Goal: Task Accomplishment & Management: Manage account settings

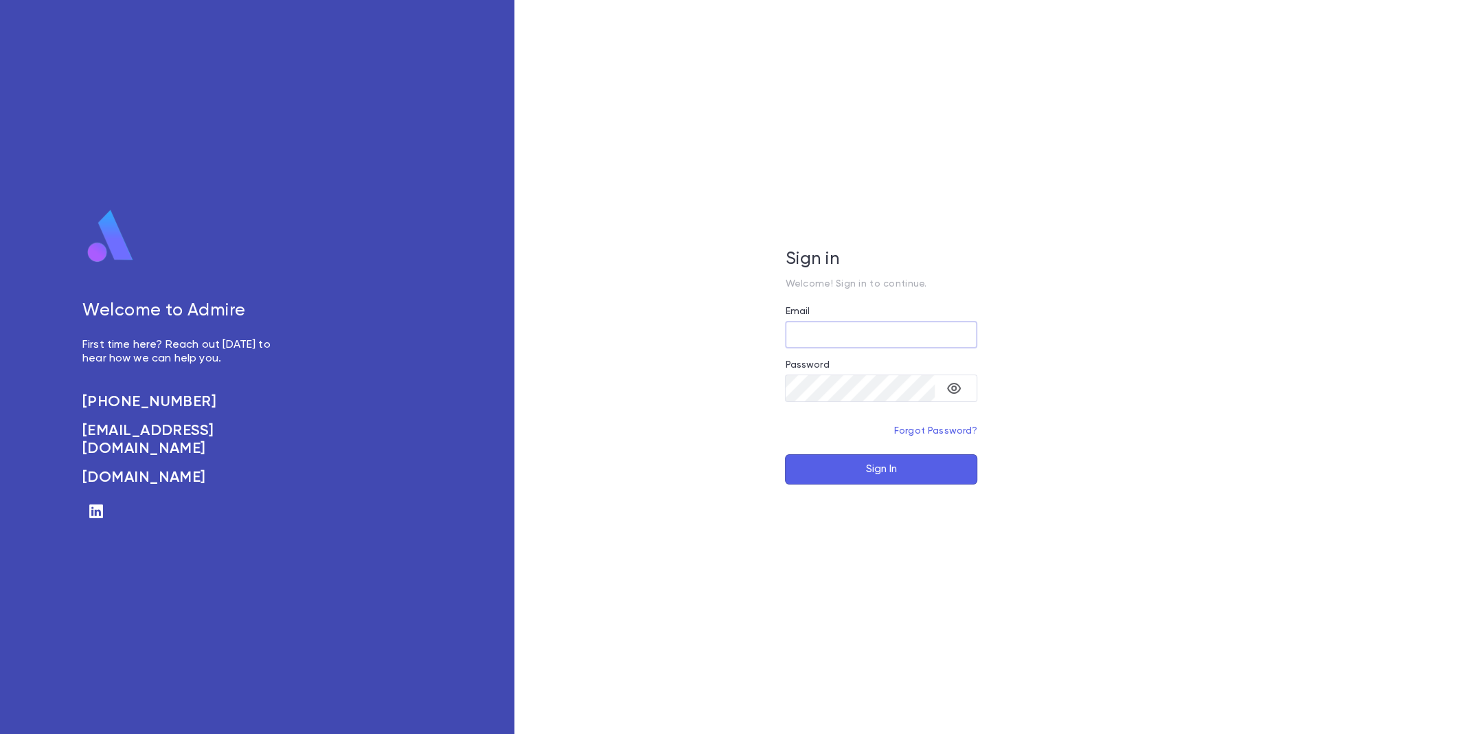
type input "**********"
click at [841, 472] on button "Sign In" at bounding box center [881, 469] width 192 height 30
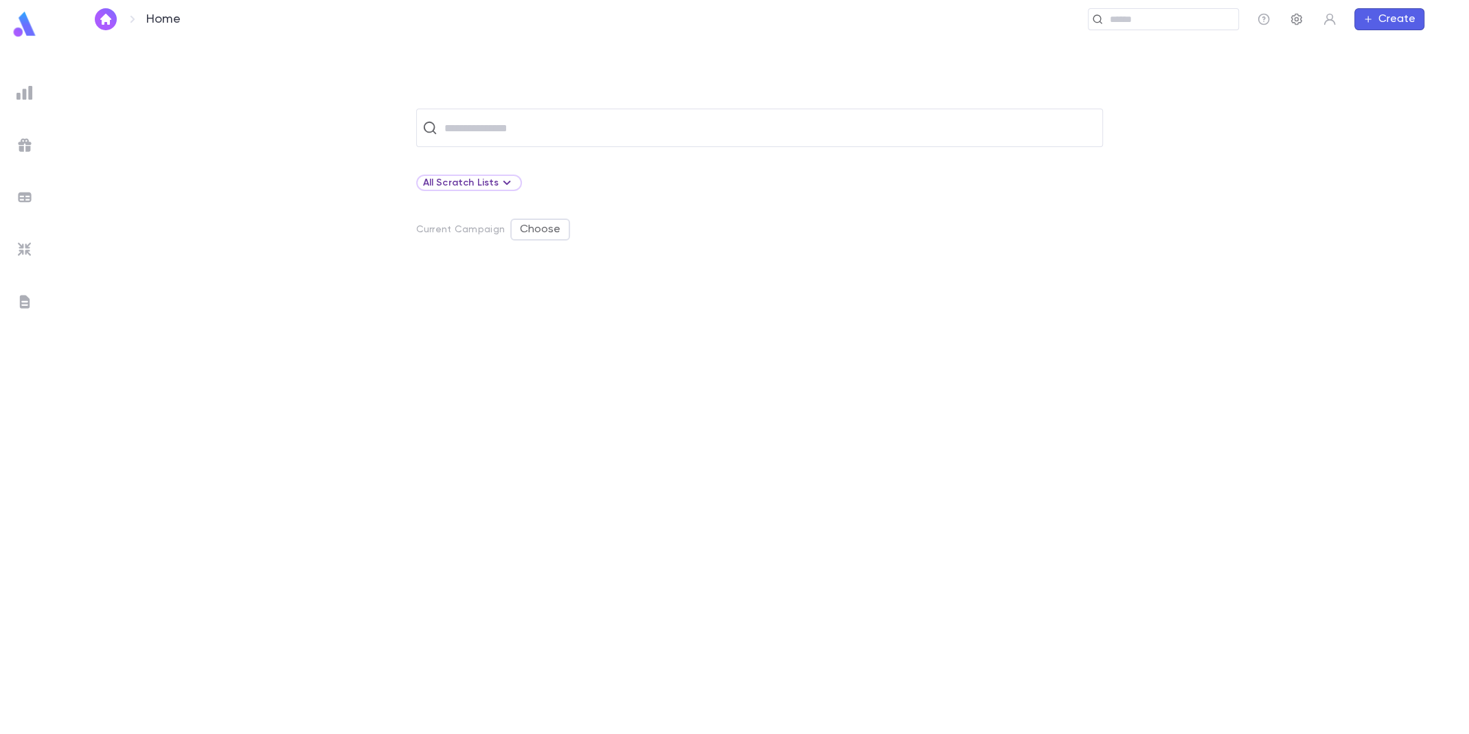
click at [1297, 14] on icon "button" at bounding box center [1296, 20] width 11 height 12
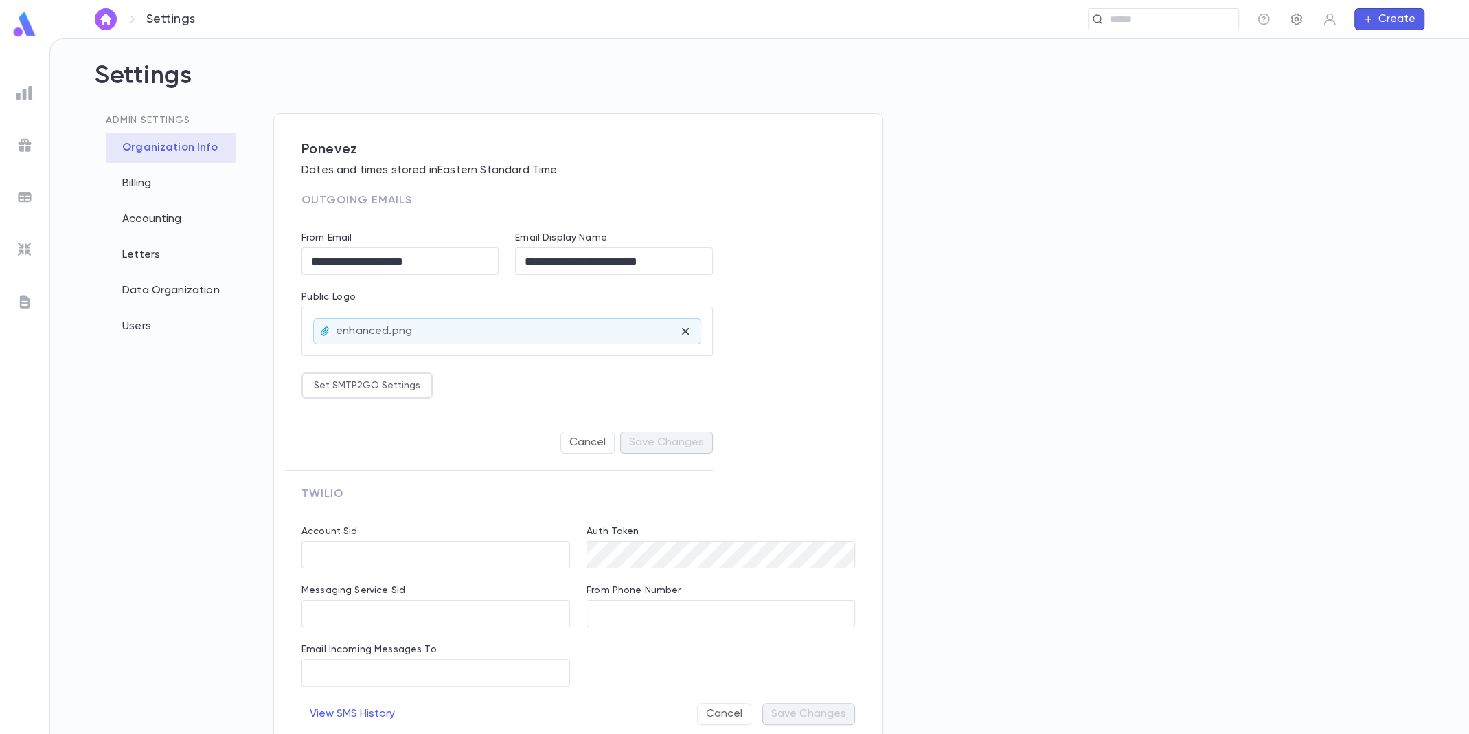
type input "**********"
click at [135, 249] on div "Letters" at bounding box center [171, 255] width 131 height 30
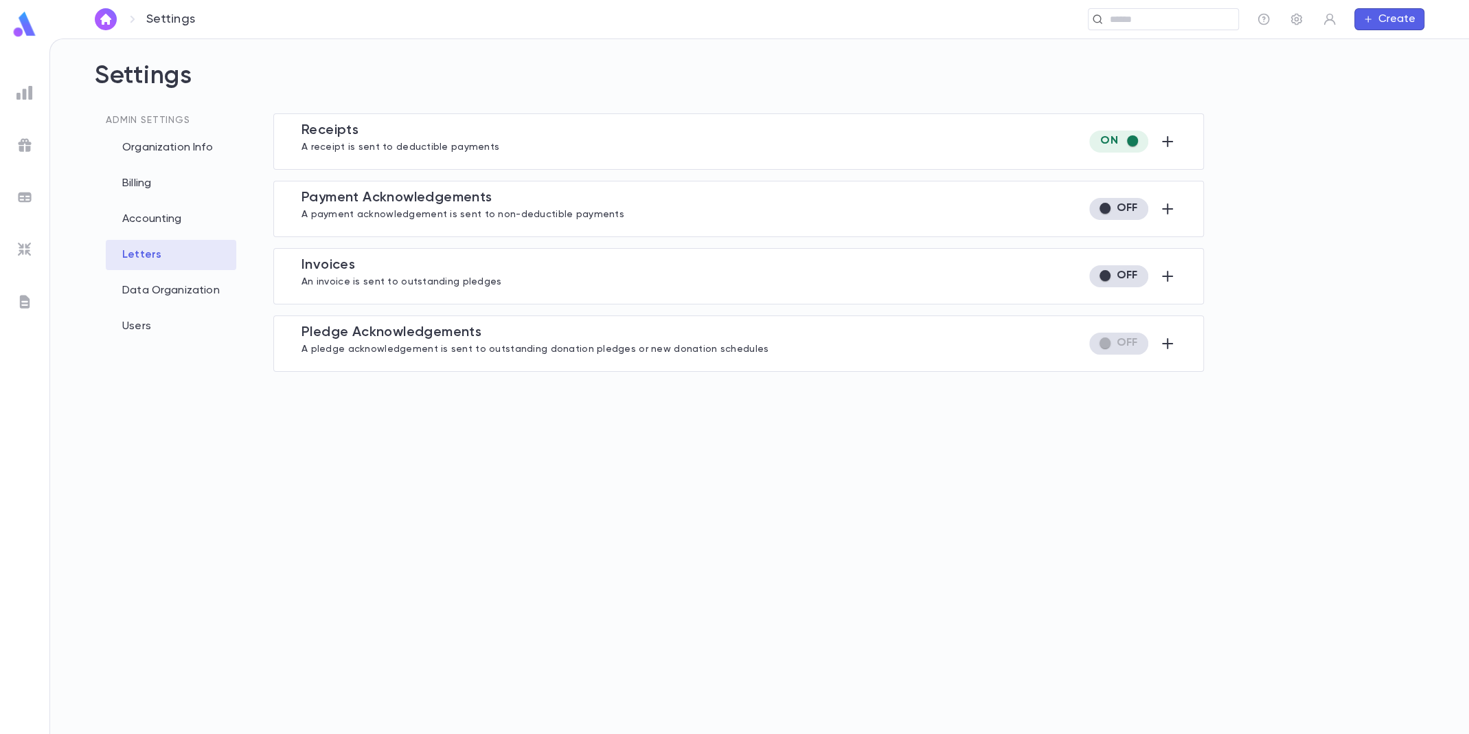
click at [32, 287] on ul at bounding box center [24, 404] width 49 height 659
click at [21, 300] on img at bounding box center [24, 301] width 16 height 16
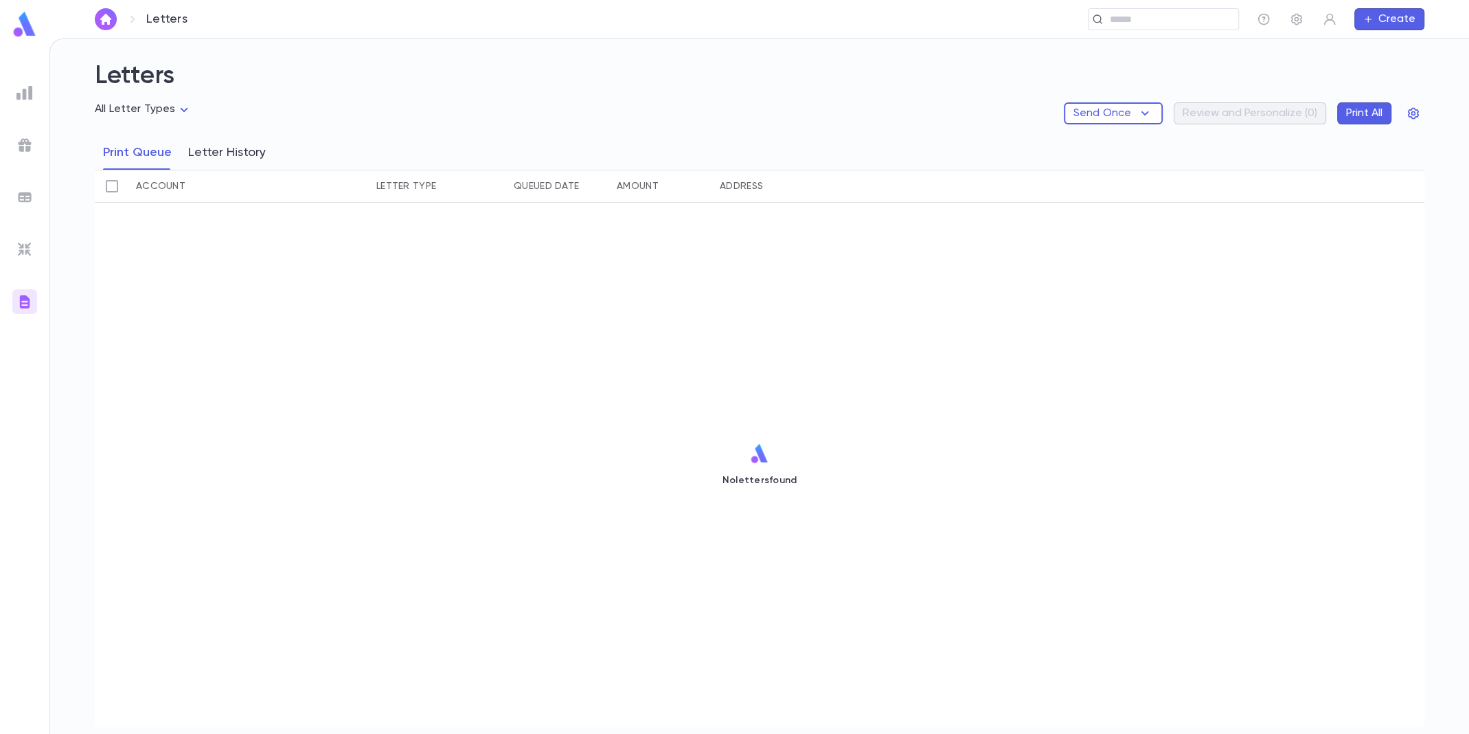
click at [248, 155] on button "Letter History" at bounding box center [227, 152] width 78 height 34
click at [142, 160] on button "Print Queue" at bounding box center [137, 152] width 69 height 34
click at [1425, 108] on div "Letters All Letter Types Send Once Review and Personalize ( 0 ) Print All Print…" at bounding box center [760, 386] width 1374 height 694
click at [1420, 111] on button "button" at bounding box center [1414, 113] width 22 height 22
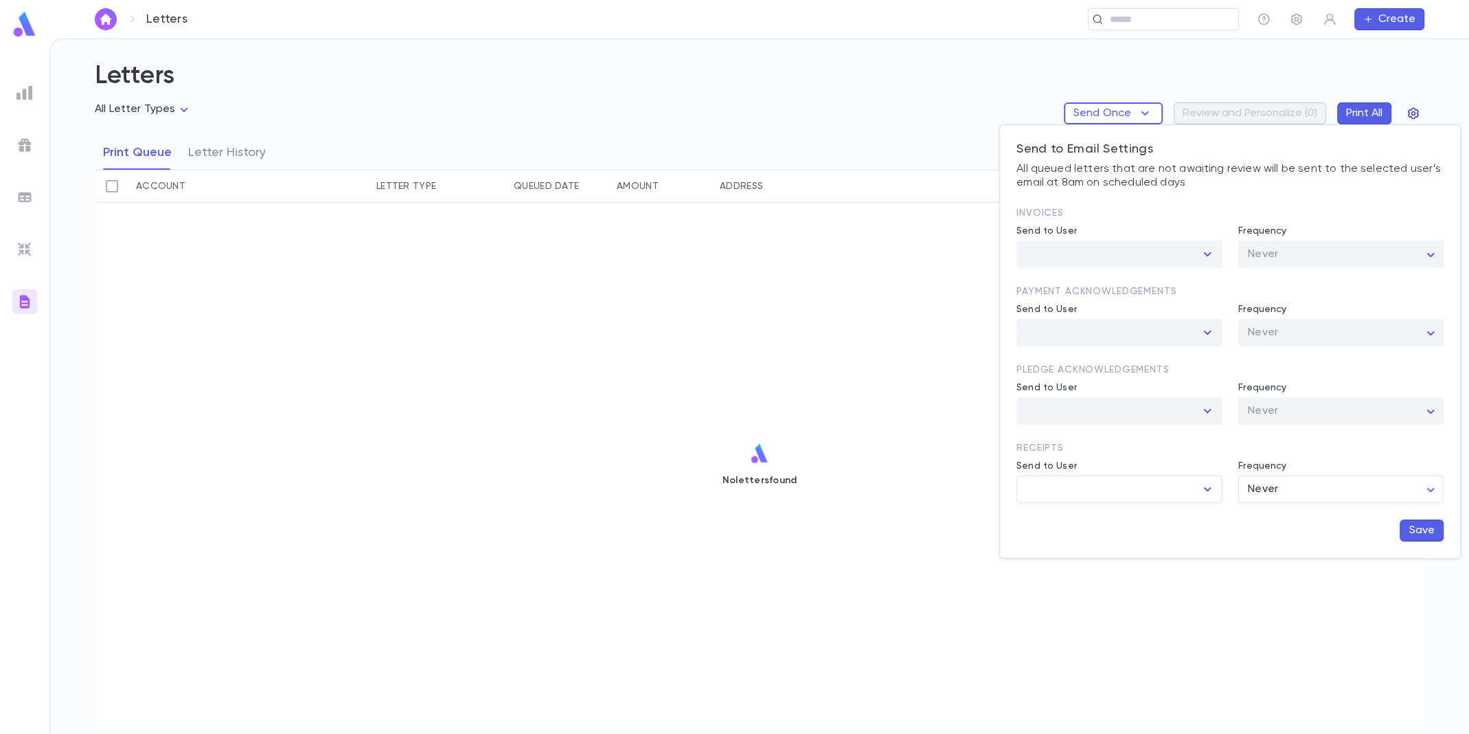
click at [1420, 111] on div at bounding box center [734, 367] width 1469 height 734
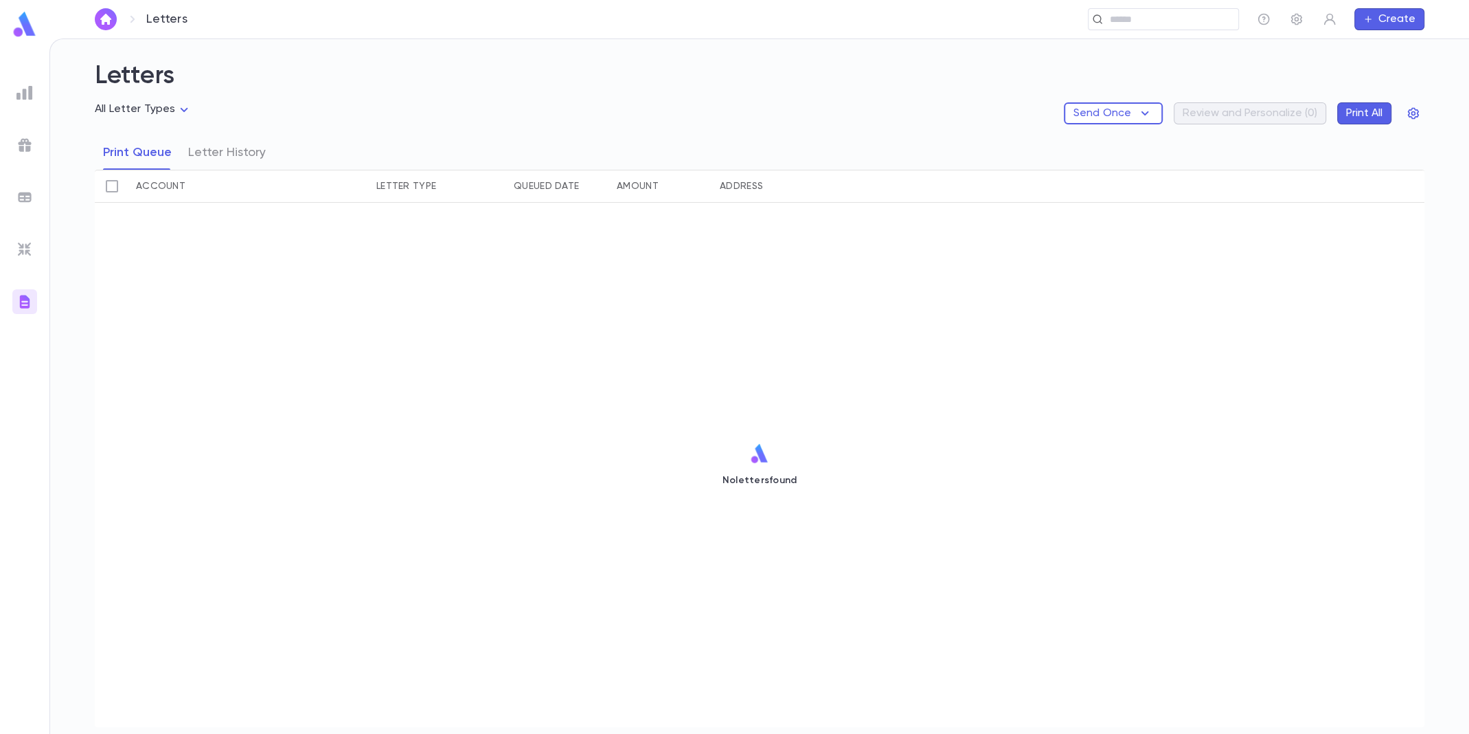
click at [34, 23] on img at bounding box center [24, 24] width 27 height 27
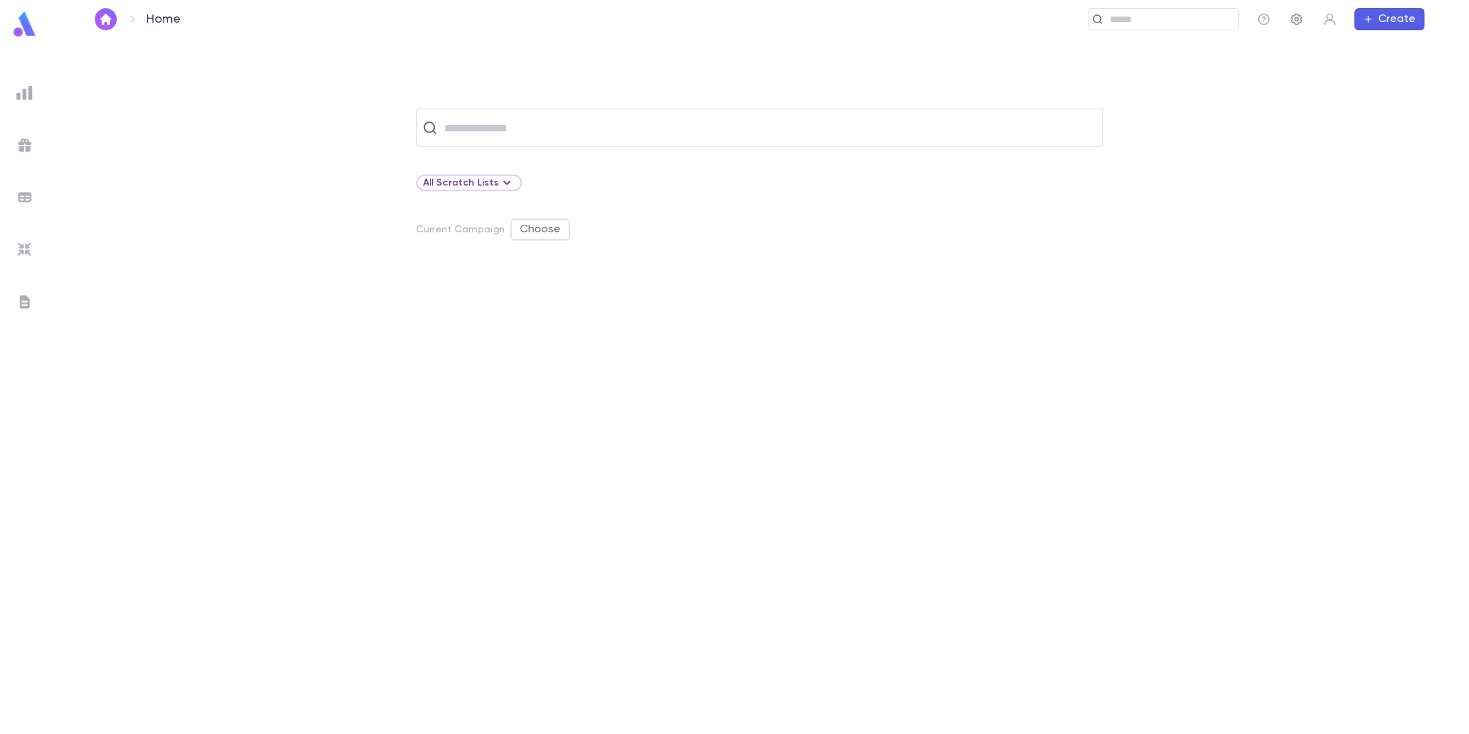
click at [1297, 19] on icon "button" at bounding box center [1296, 20] width 11 height 12
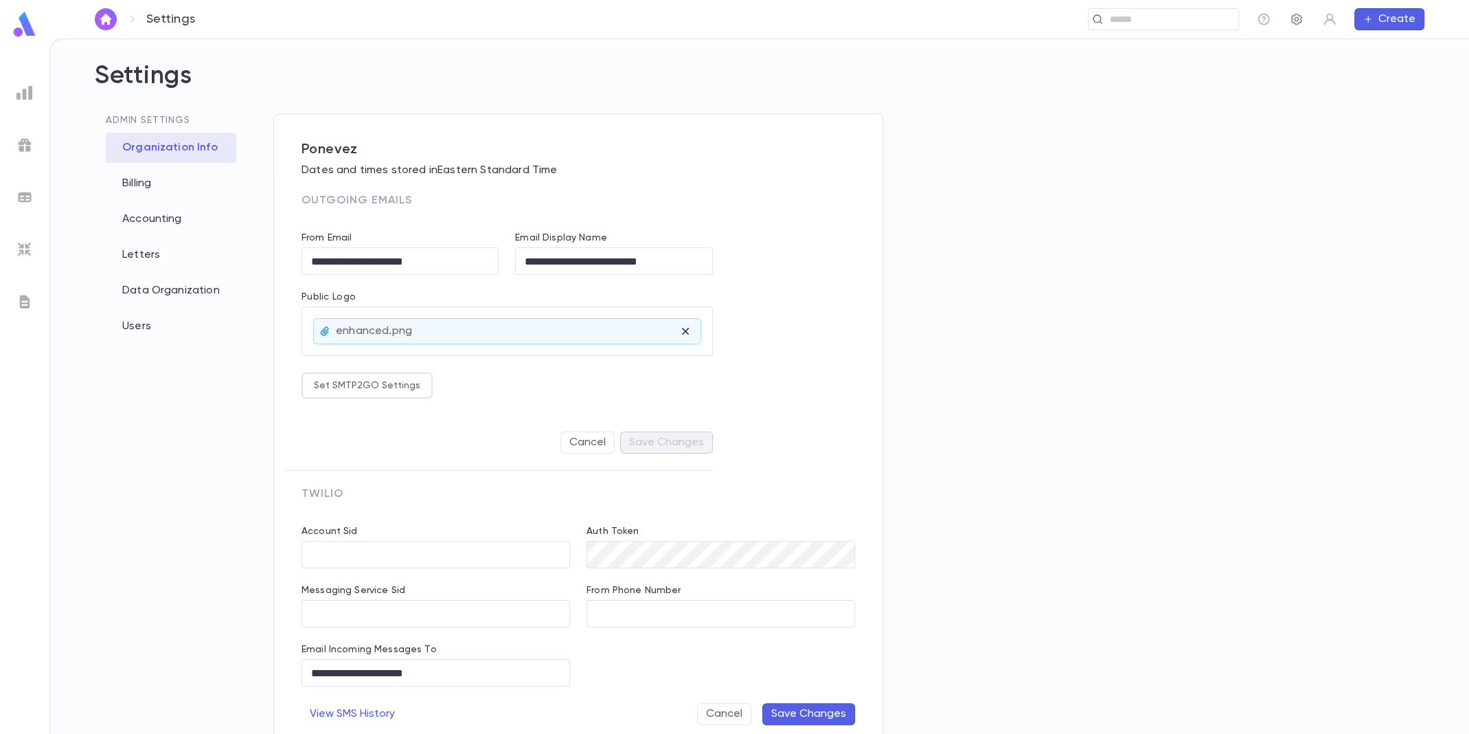
click at [1299, 22] on icon "button" at bounding box center [1296, 20] width 11 height 12
click at [172, 266] on div "Letters" at bounding box center [171, 255] width 131 height 30
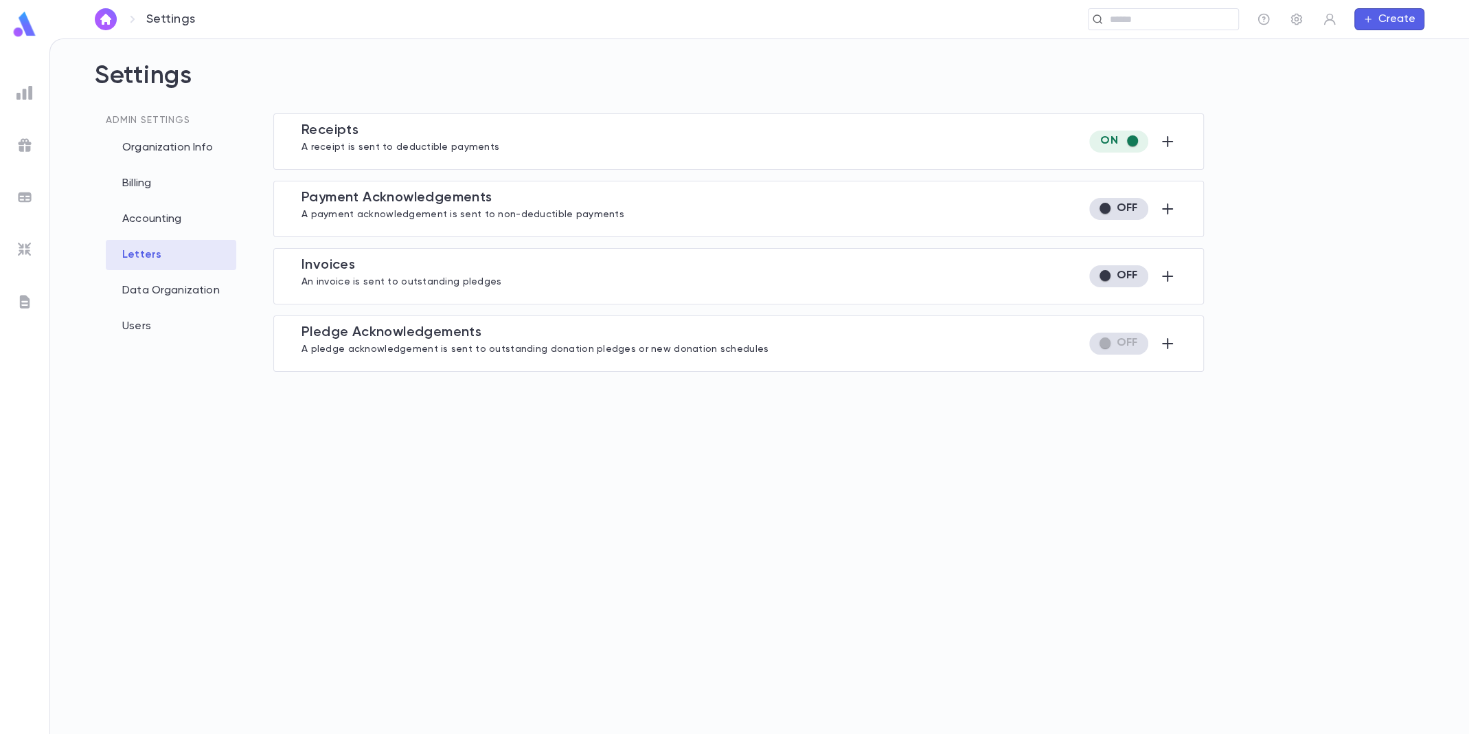
click at [30, 100] on img at bounding box center [24, 92] width 16 height 16
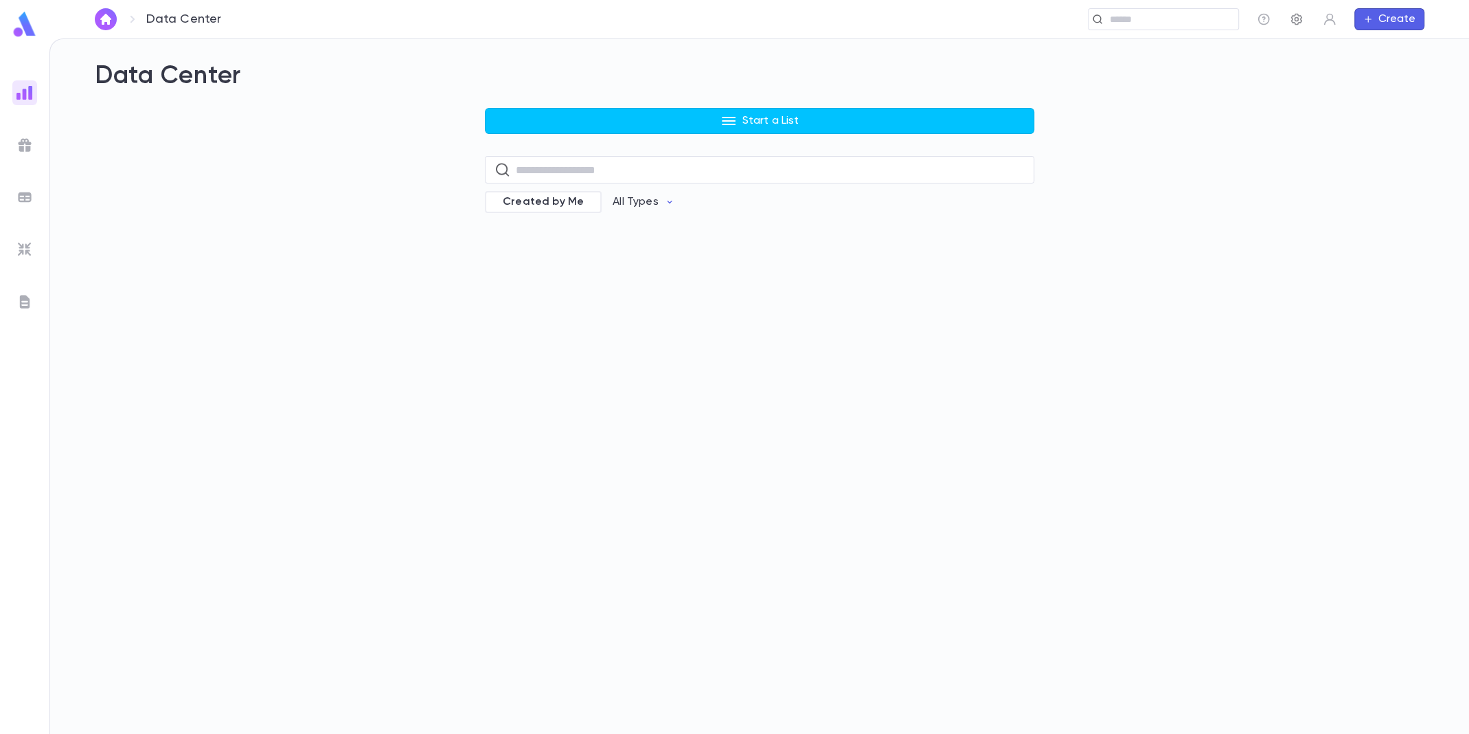
click at [1301, 22] on icon "button" at bounding box center [1296, 20] width 11 height 12
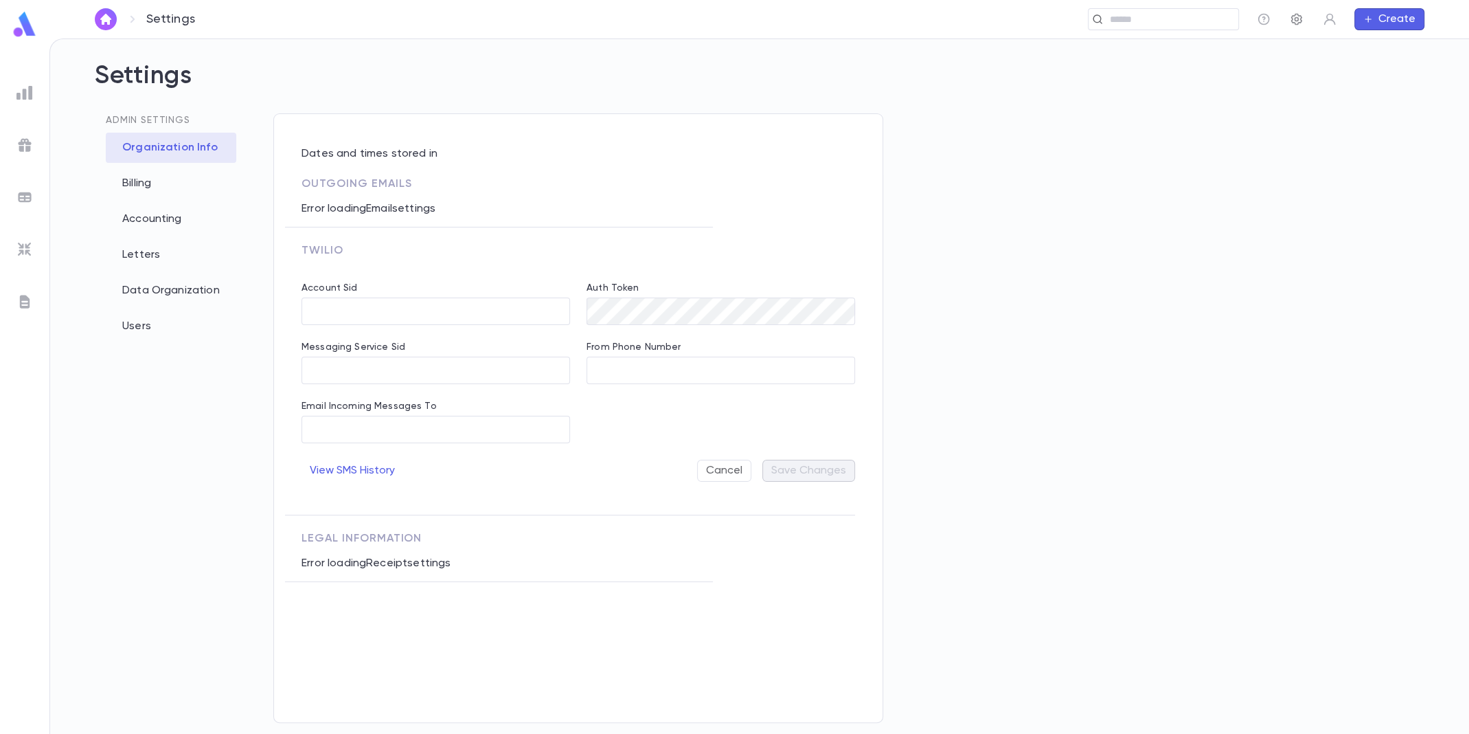
type input "**********"
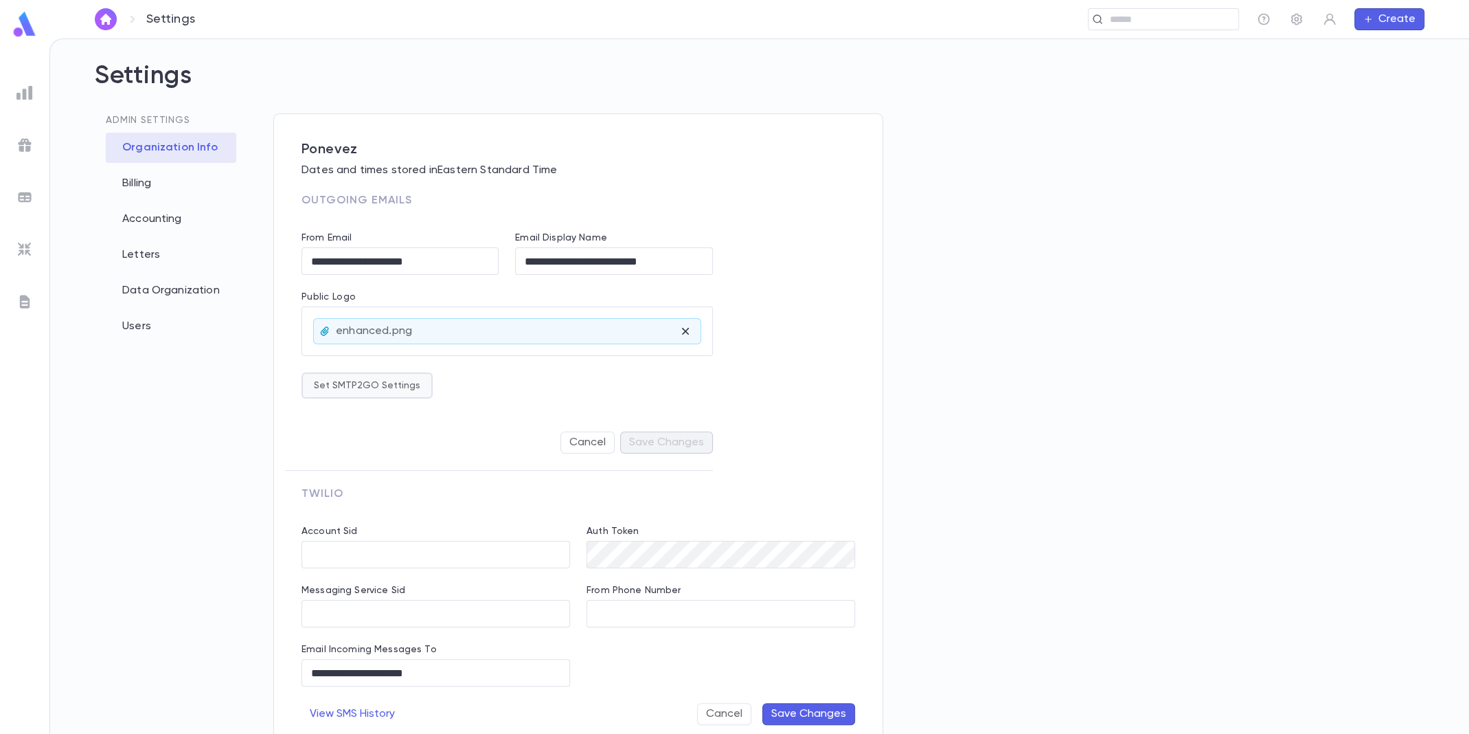
click at [395, 383] on button "Set SMTP2GO Settings" at bounding box center [367, 385] width 131 height 26
